Goal: Task Accomplishment & Management: Manage account settings

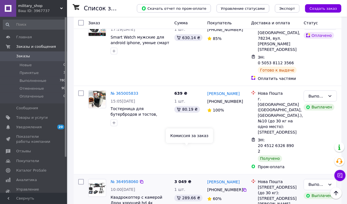
scroll to position [364, 0]
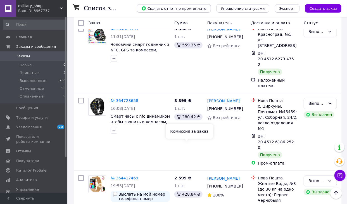
scroll to position [615, 0]
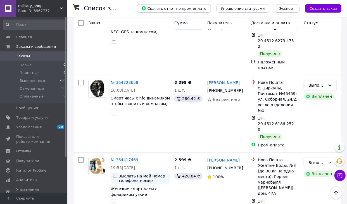
click at [27, 140] on span "Показатели работы компании" at bounding box center [34, 139] width 36 height 10
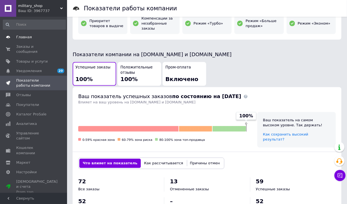
scroll to position [84, 0]
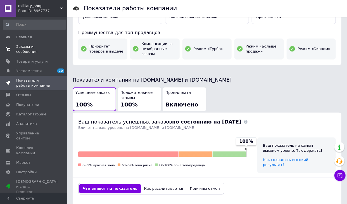
click at [39, 44] on span "Заказы и сообщения" at bounding box center [34, 49] width 36 height 10
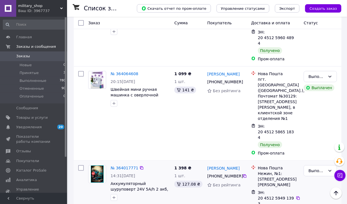
scroll to position [867, 0]
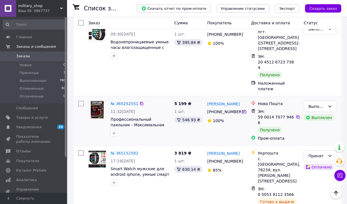
scroll to position [224, 0]
